Goal: Transaction & Acquisition: Purchase product/service

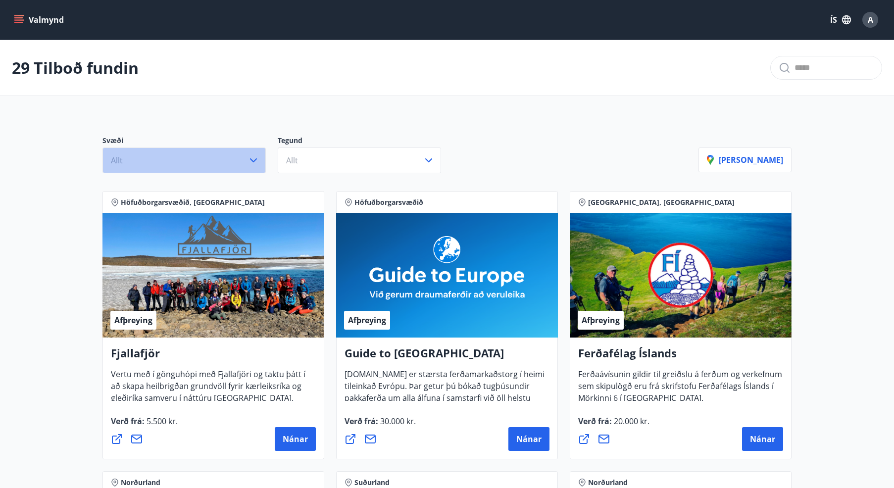
click at [204, 160] on button "Allt" at bounding box center [183, 160] width 163 height 26
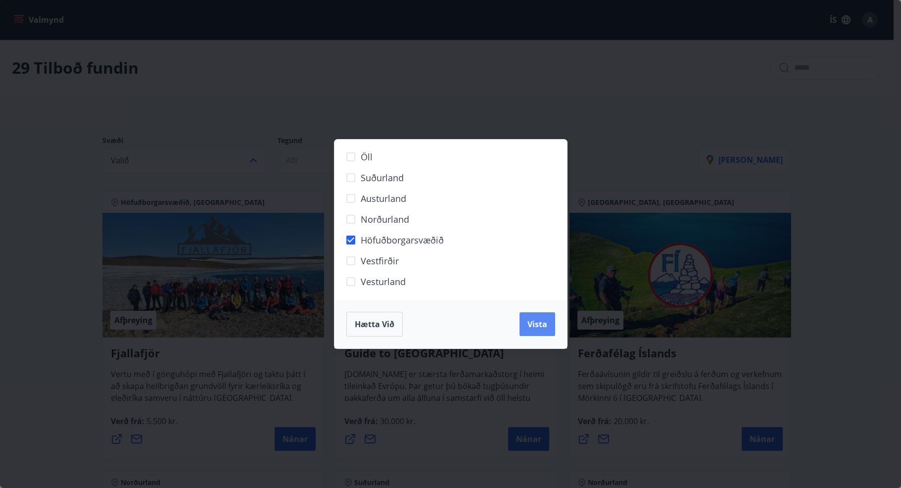
click at [530, 322] on span "Vista" at bounding box center [537, 324] width 20 height 11
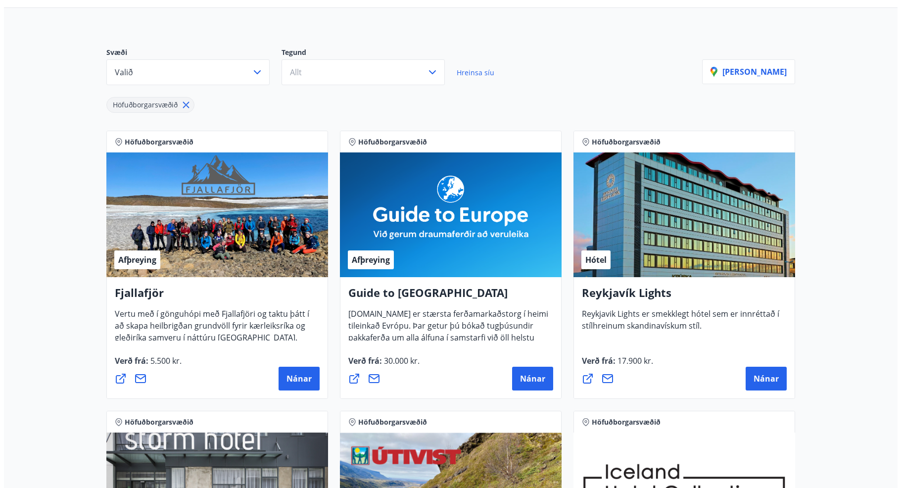
scroll to position [99, 0]
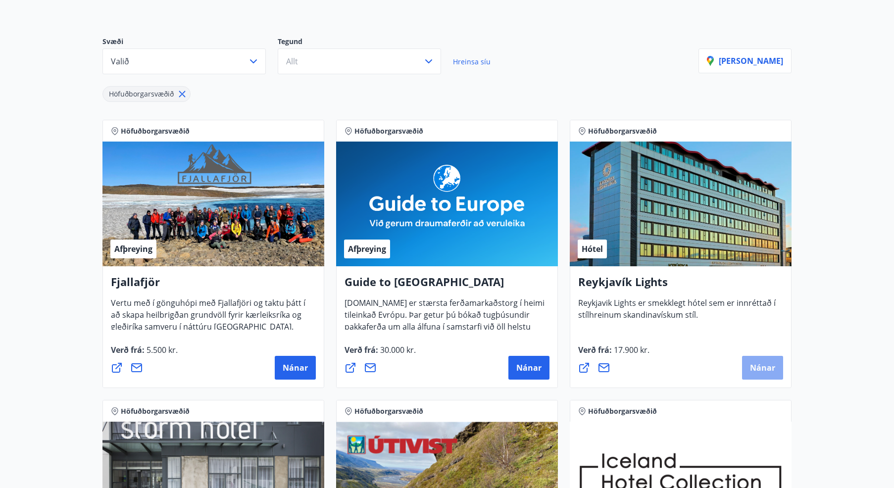
click at [758, 369] on span "Nánar" at bounding box center [762, 367] width 25 height 11
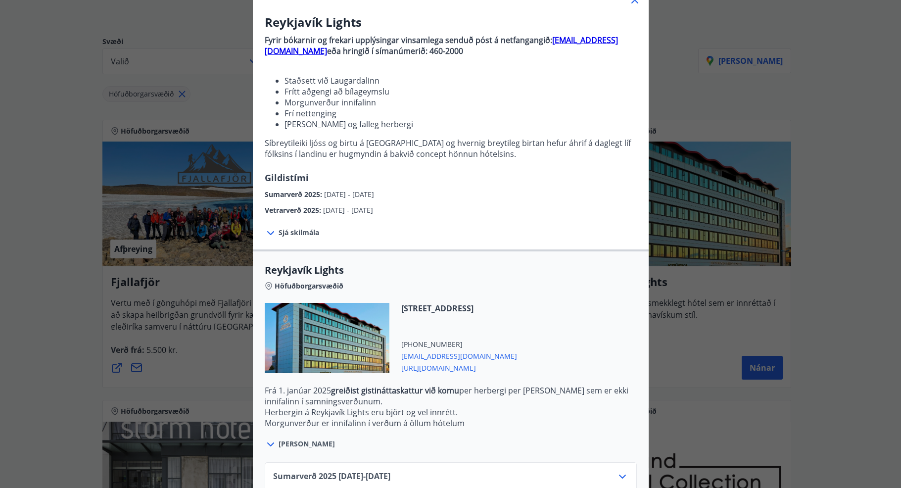
scroll to position [136, 0]
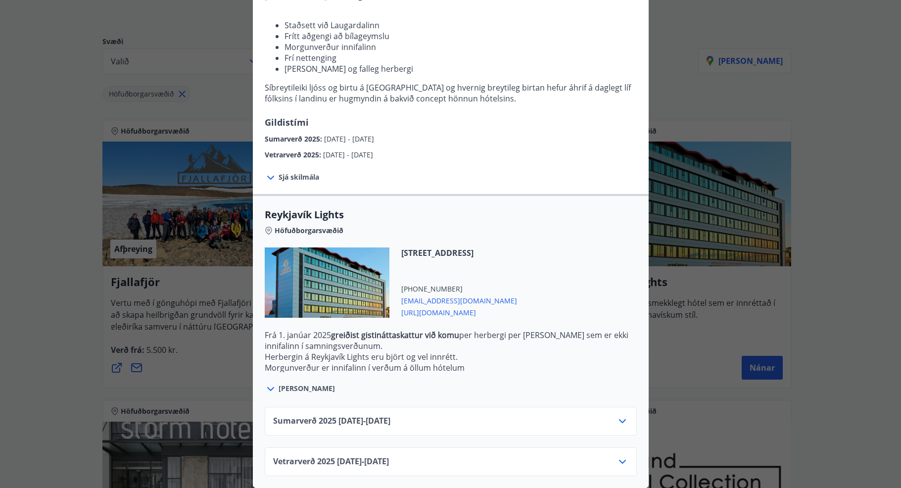
click at [617, 415] on icon at bounding box center [623, 421] width 12 height 12
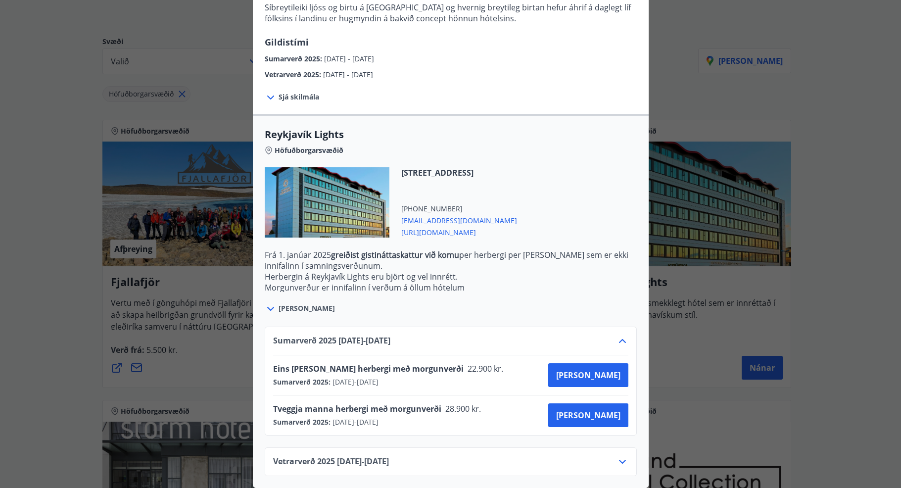
scroll to position [216, 0]
click at [619, 460] on icon at bounding box center [622, 462] width 7 height 4
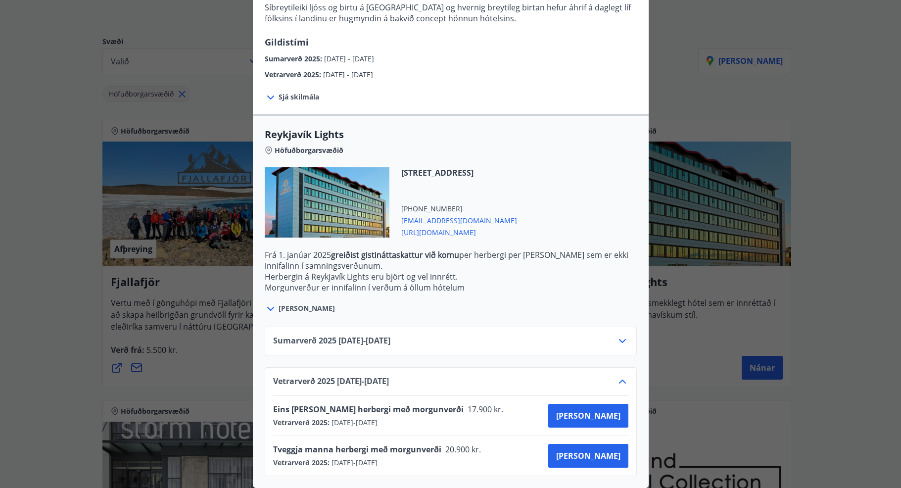
click at [623, 335] on icon at bounding box center [623, 341] width 12 height 12
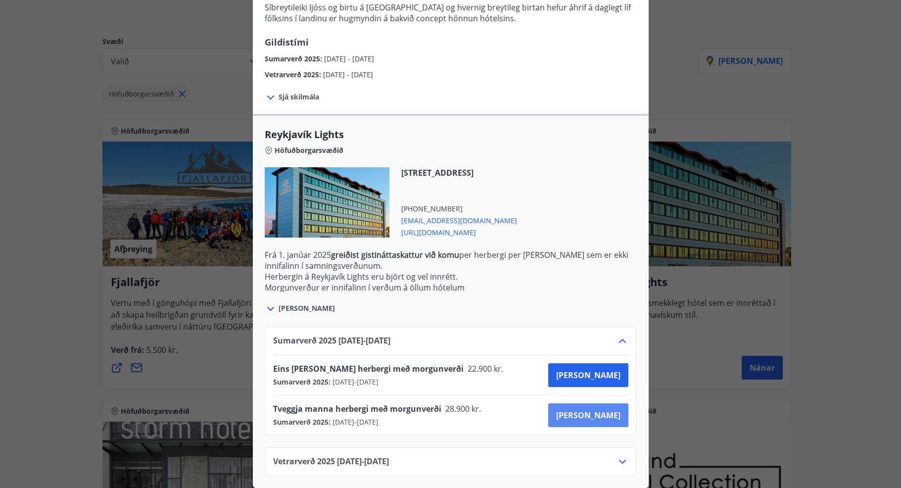
click at [611, 410] on span "[PERSON_NAME]" at bounding box center [588, 415] width 64 height 11
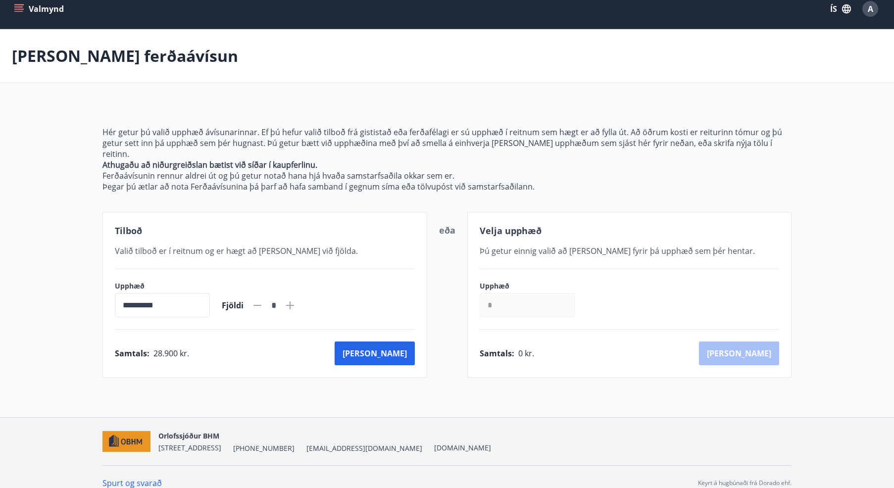
scroll to position [12, 0]
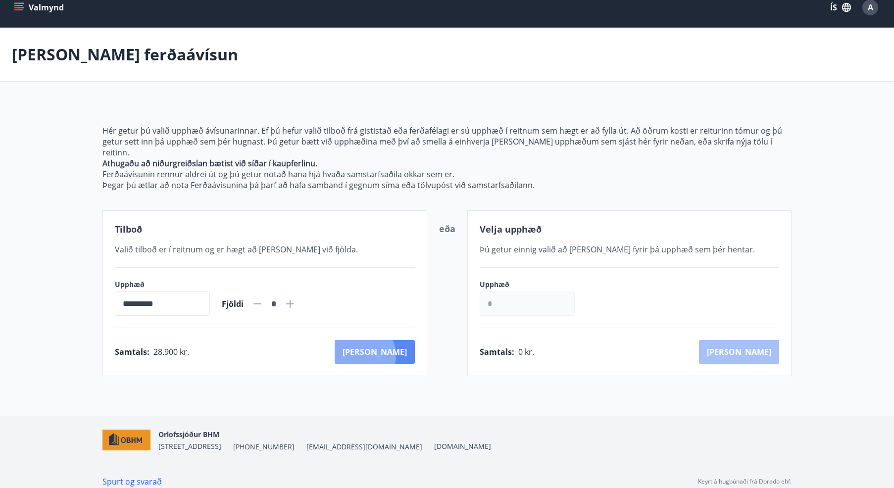
click at [407, 344] on button "[PERSON_NAME]" at bounding box center [375, 352] width 80 height 24
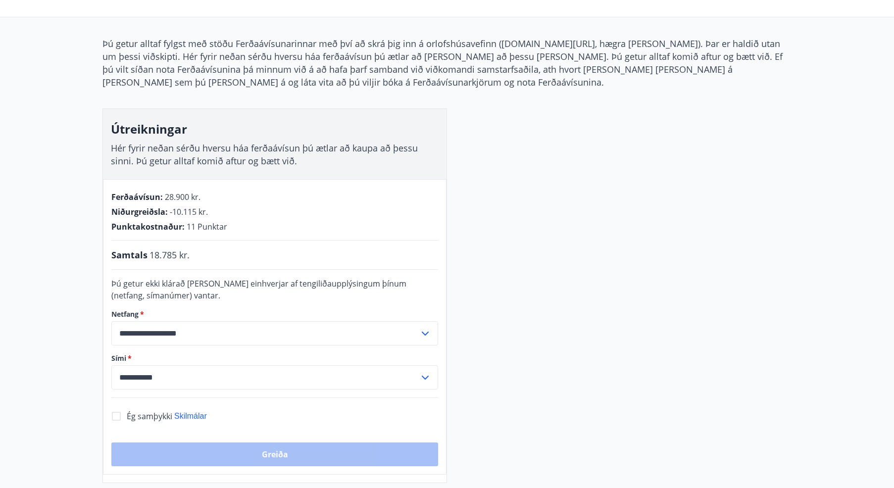
scroll to position [62, 0]
